Goal: Information Seeking & Learning: Learn about a topic

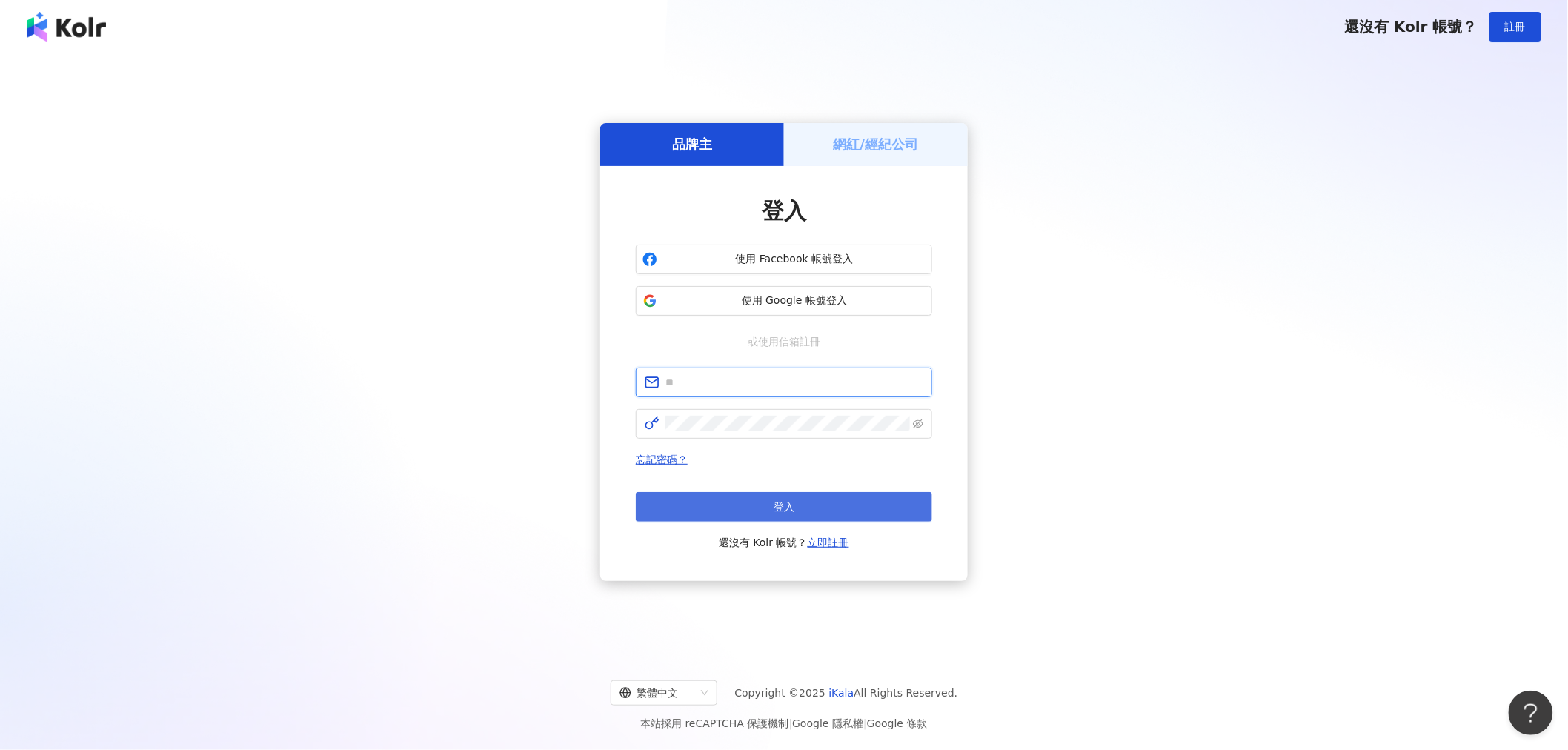
type input "**********"
click at [810, 507] on button "登入" at bounding box center [784, 506] width 297 height 30
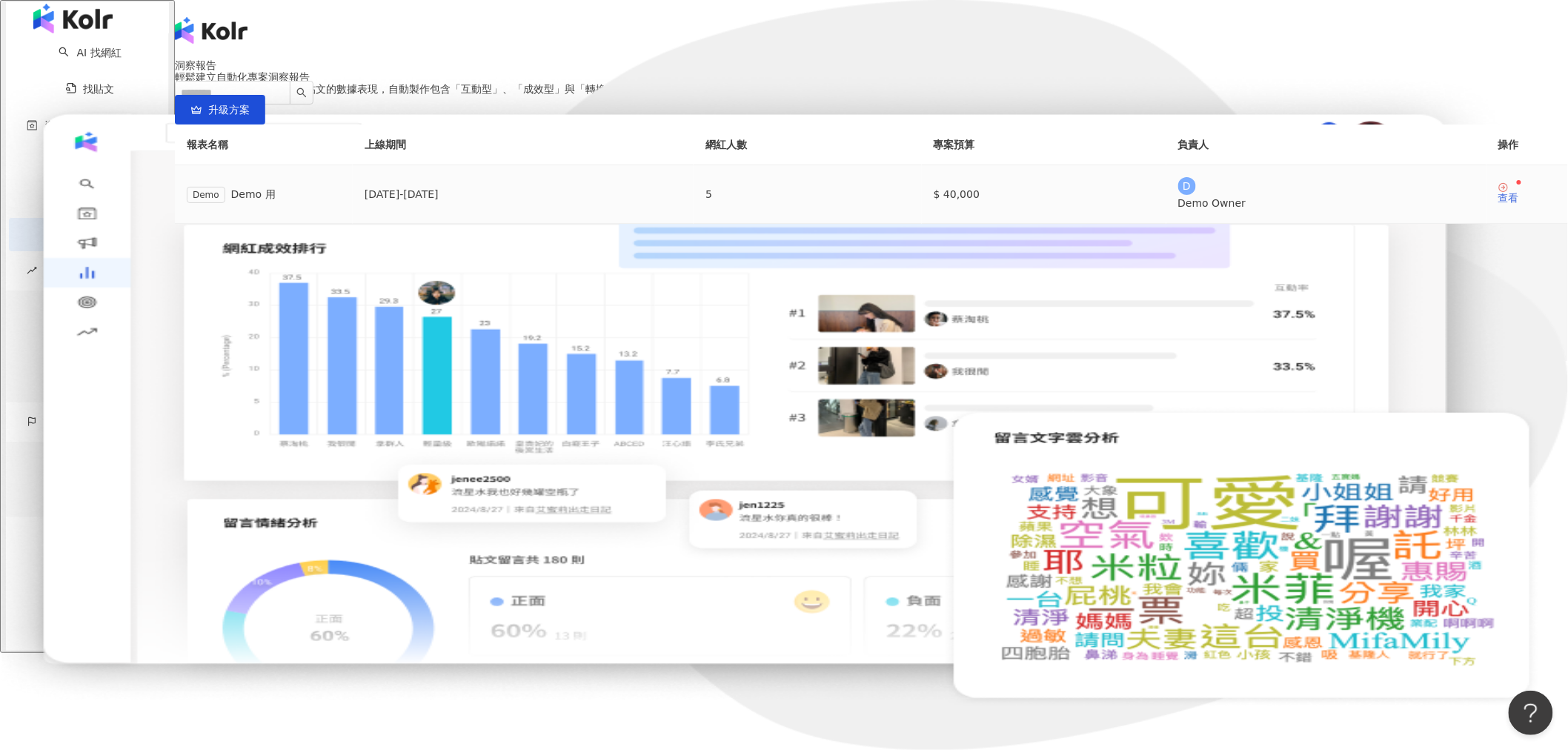
click at [1499, 203] on div "查看" at bounding box center [1509, 198] width 21 height 10
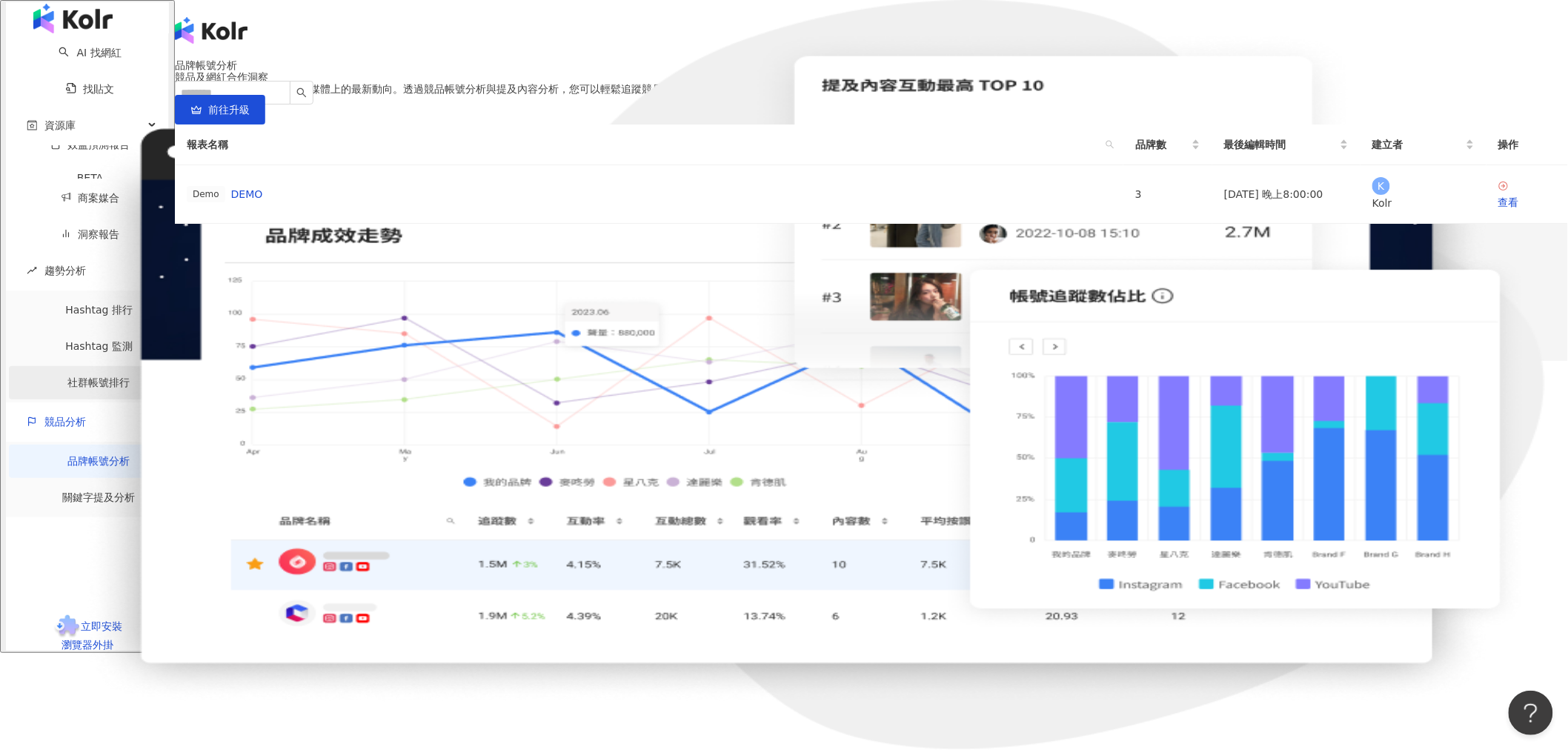
click at [77, 388] on link "社群帳號排行" at bounding box center [99, 382] width 62 height 12
click at [82, 342] on link "Hashtag 監測" at bounding box center [98, 346] width 68 height 12
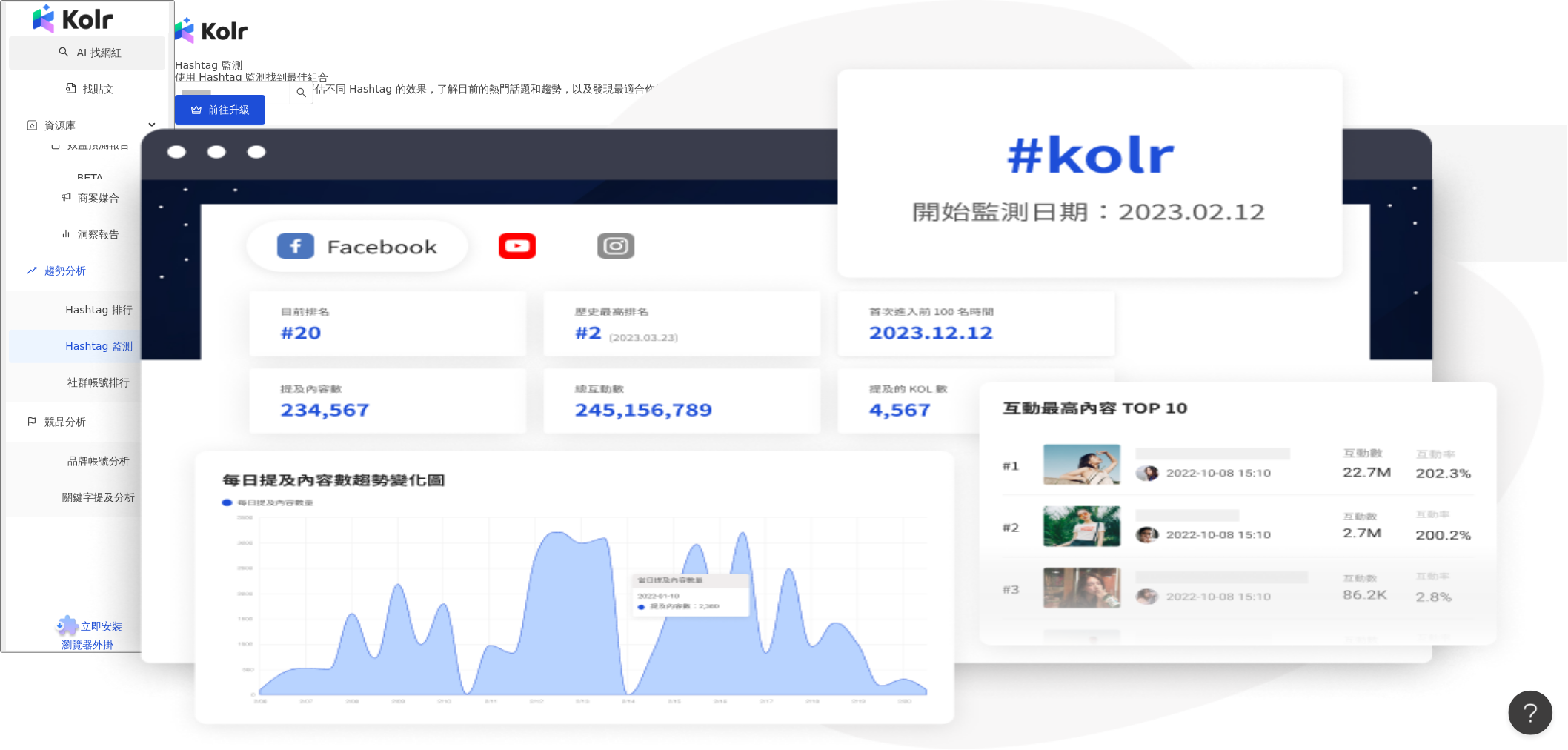
click at [58, 58] on link "AI 找網紅" at bounding box center [89, 53] width 62 height 12
